Goal: Information Seeking & Learning: Learn about a topic

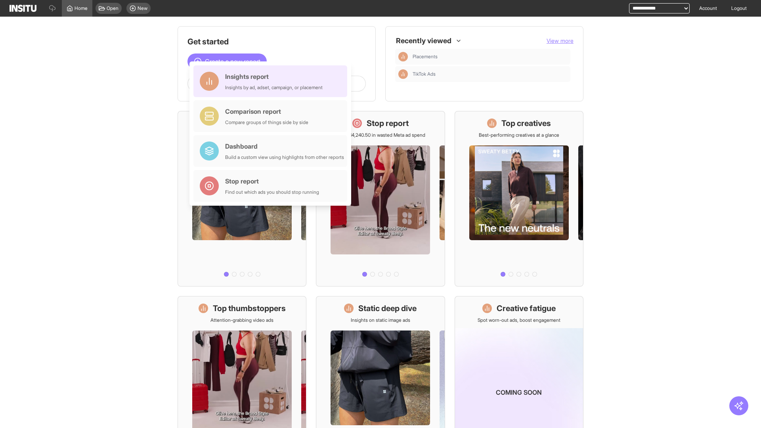
click at [272, 81] on div "Insights report Insights by ad, adset, campaign, or placement" at bounding box center [274, 81] width 98 height 19
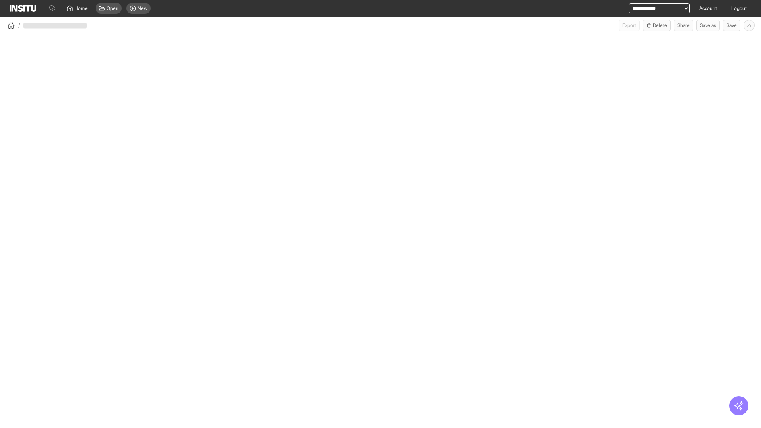
select select "**"
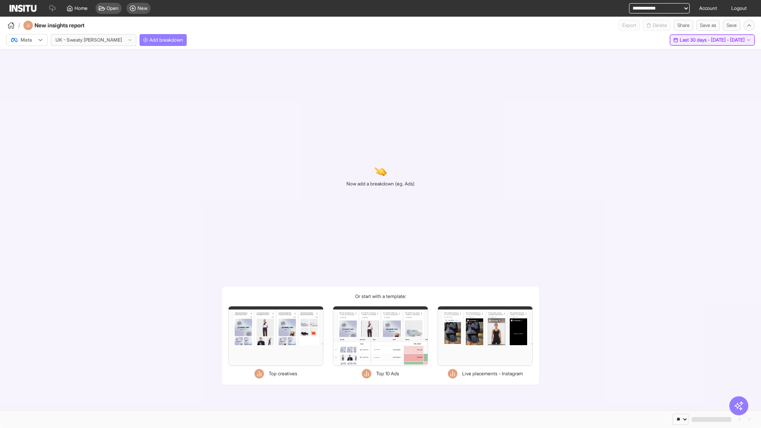
click at [695, 40] on span "Last 30 days - [DATE] - [DATE]" at bounding box center [712, 40] width 65 height 6
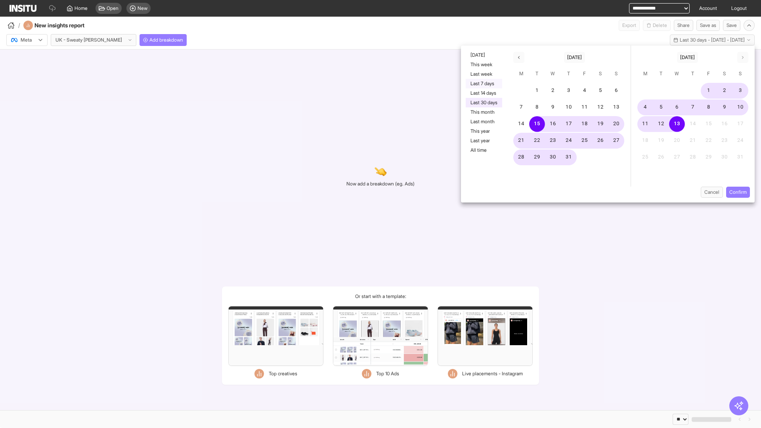
click at [483, 84] on button "Last 7 days" at bounding box center [484, 84] width 36 height 10
